Goal: Information Seeking & Learning: Learn about a topic

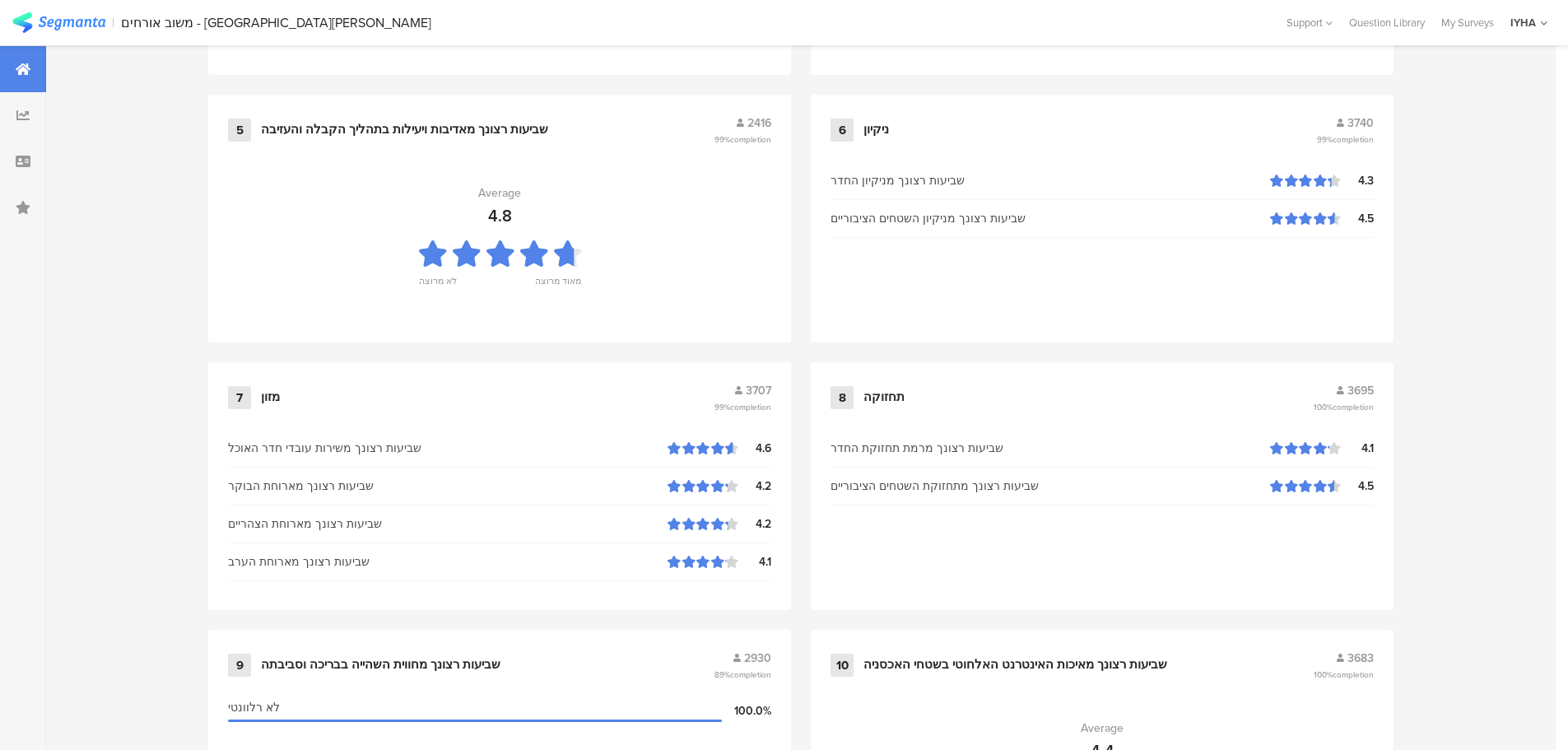
scroll to position [1664, 0]
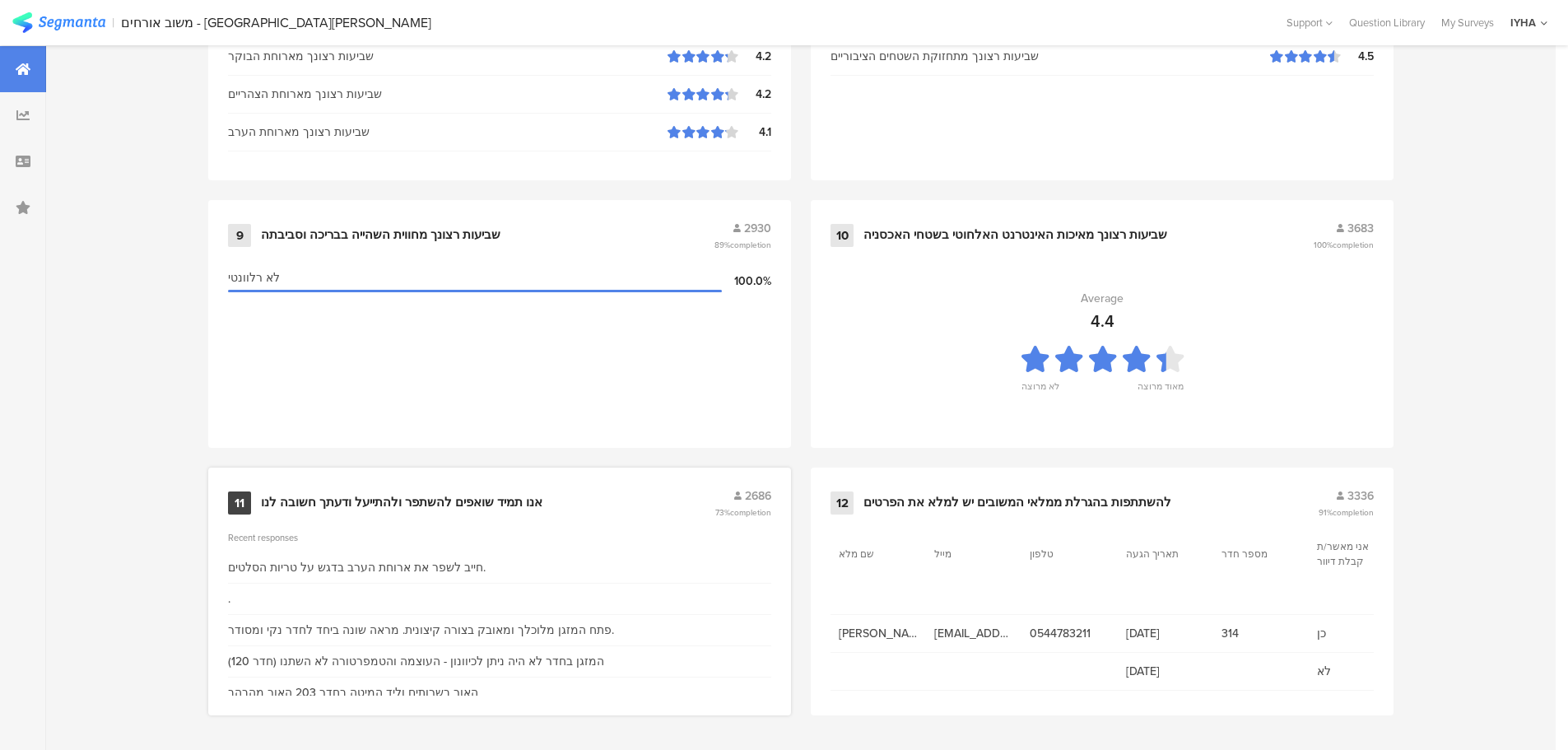
click at [497, 499] on div "אנו תמיד שואפים להשתפר ולהתייעל ודעתך חשובה לנו" at bounding box center [402, 503] width 282 height 17
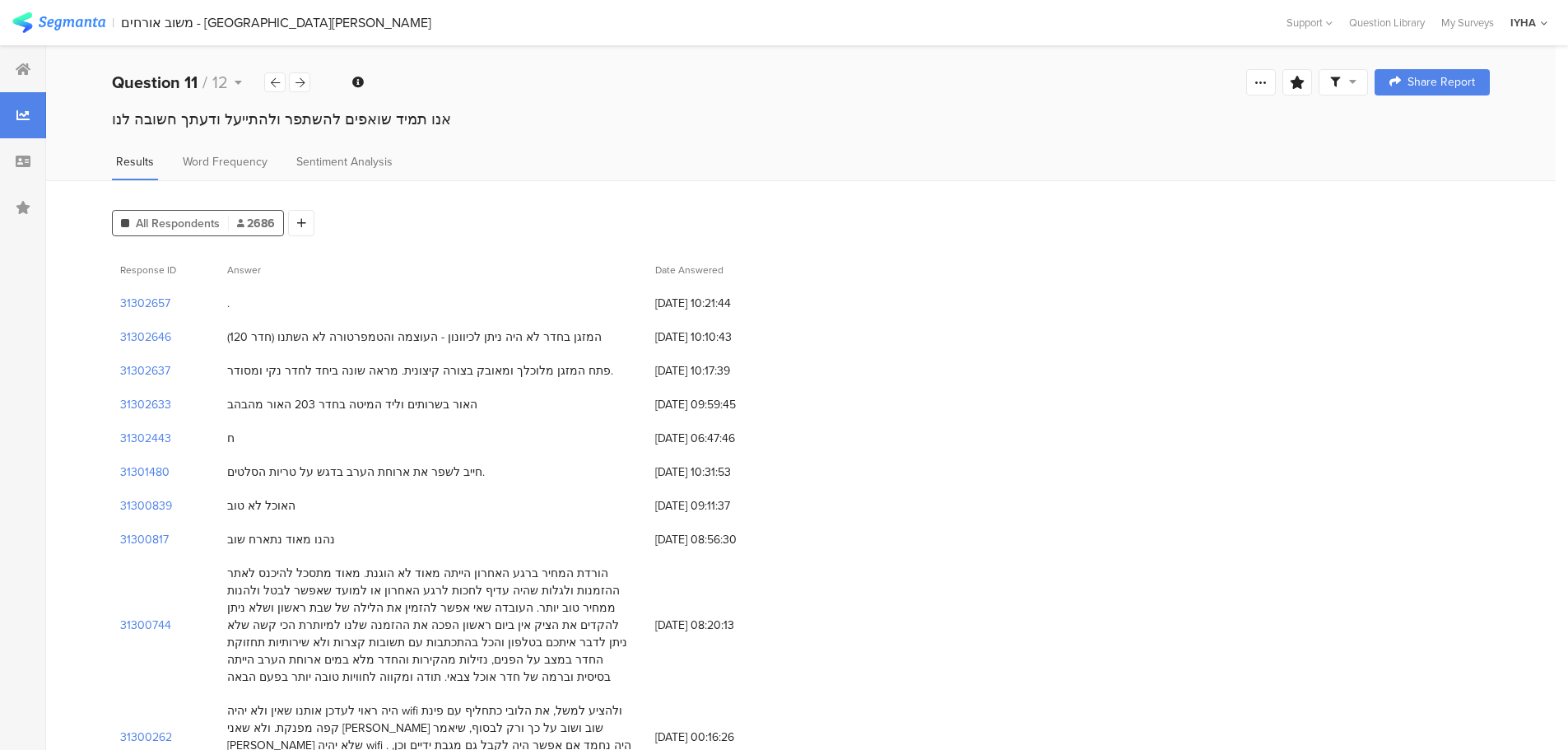
click at [500, 335] on div "המזגן בחדר לא היה ניתן לכיוונון - העוצמה והטמפרטורה לא השתנו (חדר 120)" at bounding box center [415, 337] width 375 height 17
click at [455, 379] on div "פתח המזגן מלוכלך ומאובק בצורה קיצונית. מראה שונה ביחד לחדר נקי ומסודר." at bounding box center [433, 371] width 428 height 34
click at [476, 365] on div "פתח המזגן מלוכלך ומאובק בצורה קיצונית. מראה שונה ביחד לחדר נקי ומסודר." at bounding box center [421, 371] width 386 height 17
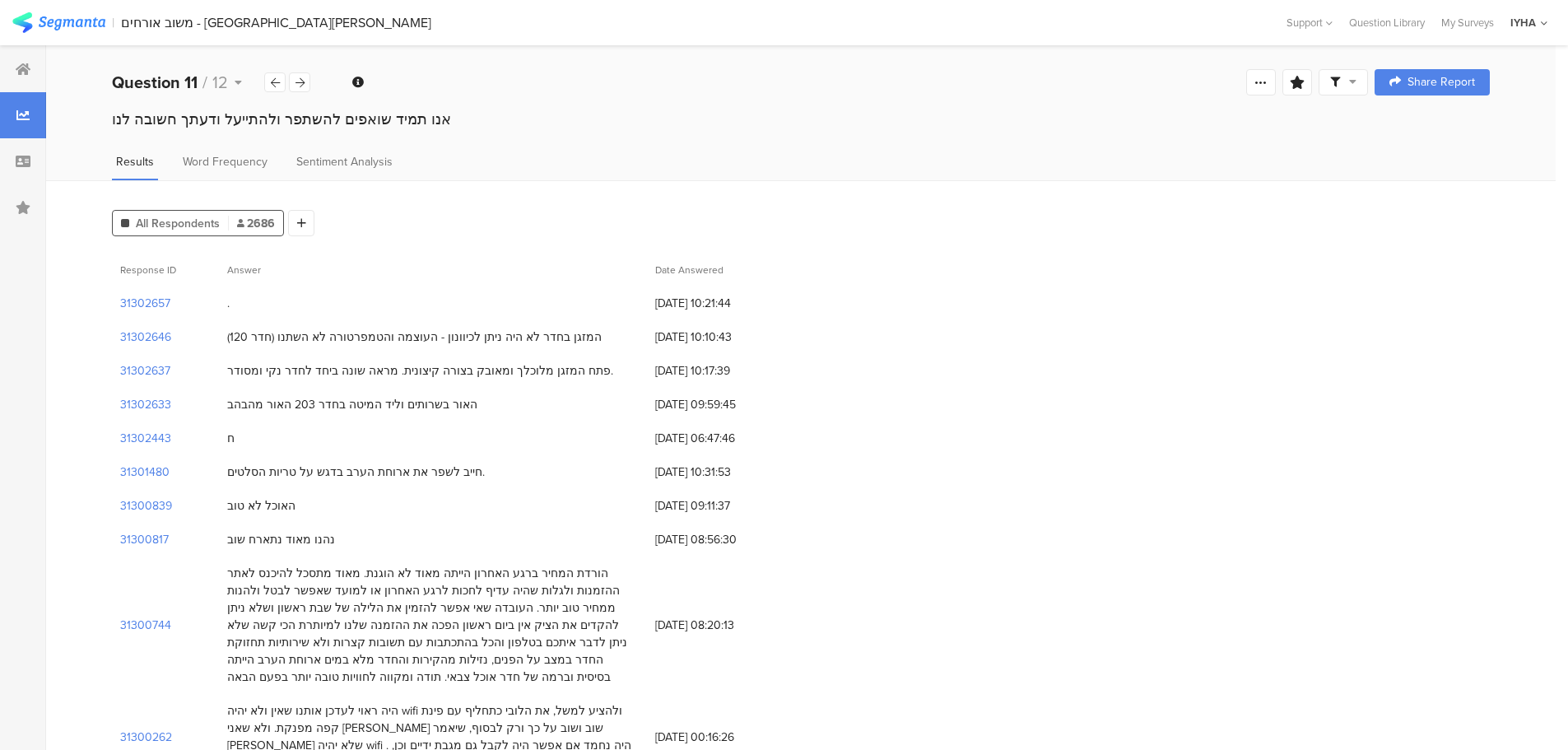
click at [476, 365] on div "פתח המזגן מלוכלך ומאובק בצורה קיצונית. מראה שונה ביחד לחדר נקי ומסודר." at bounding box center [421, 371] width 386 height 17
click at [447, 406] on div "האור בשרותים וליד המיטה בחדר 203 האור מהבהב" at bounding box center [352, 404] width 250 height 17
